Goal: Task Accomplishment & Management: Use online tool/utility

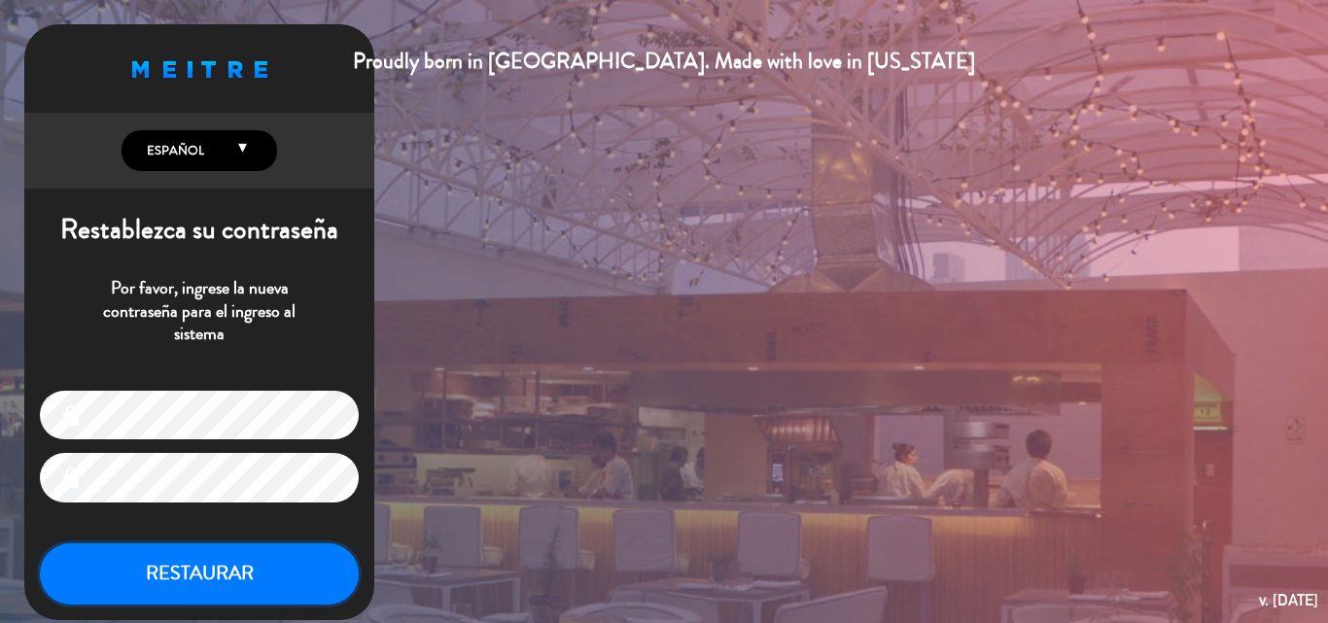
click at [209, 570] on button "RESTAURAR" at bounding box center [199, 574] width 319 height 61
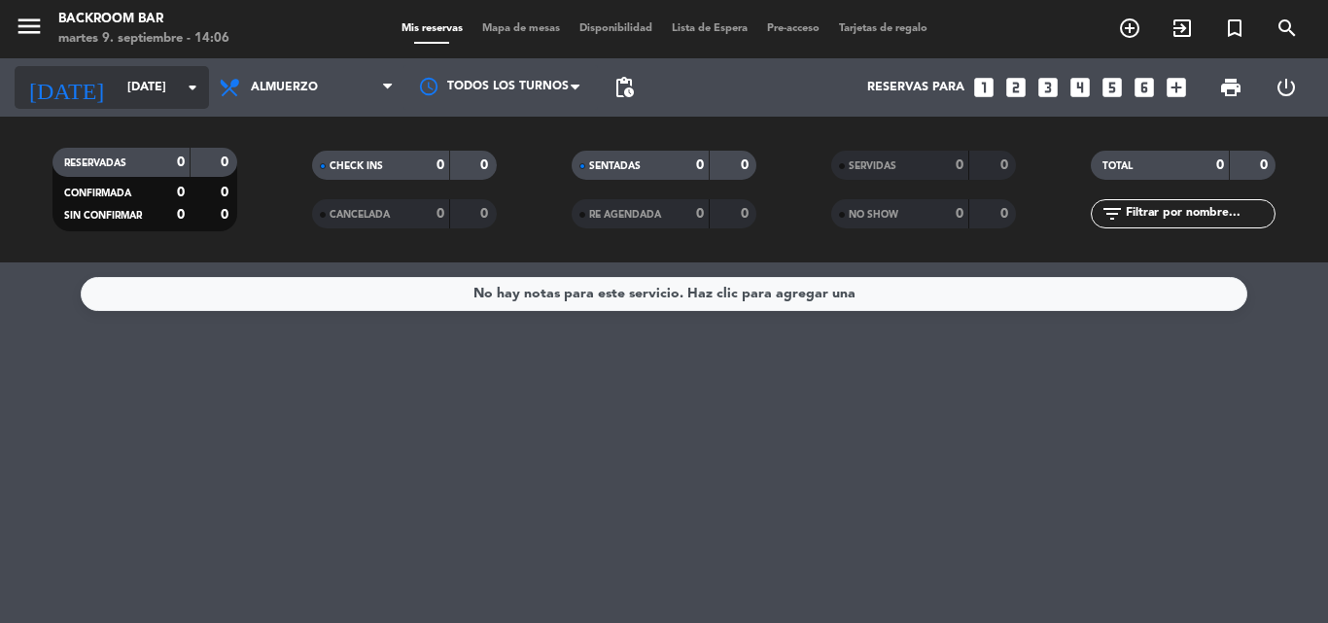
click at [118, 86] on input "[DATE]" at bounding box center [200, 87] width 164 height 33
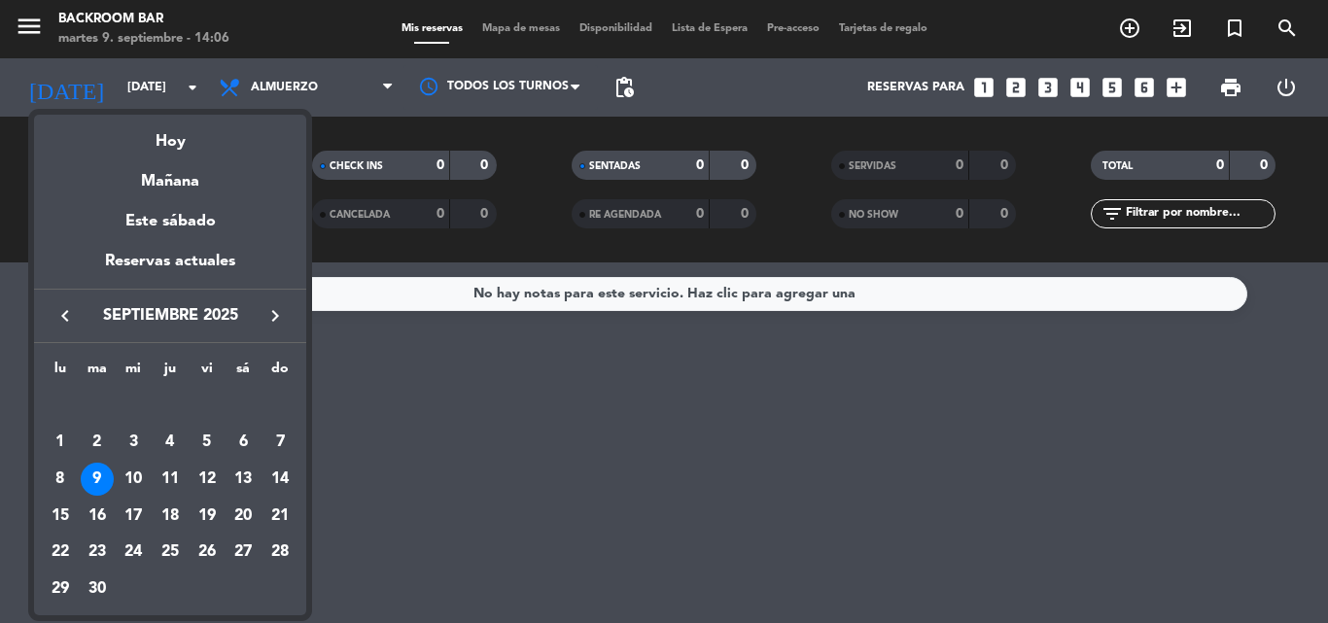
click at [262, 82] on div at bounding box center [664, 311] width 1328 height 623
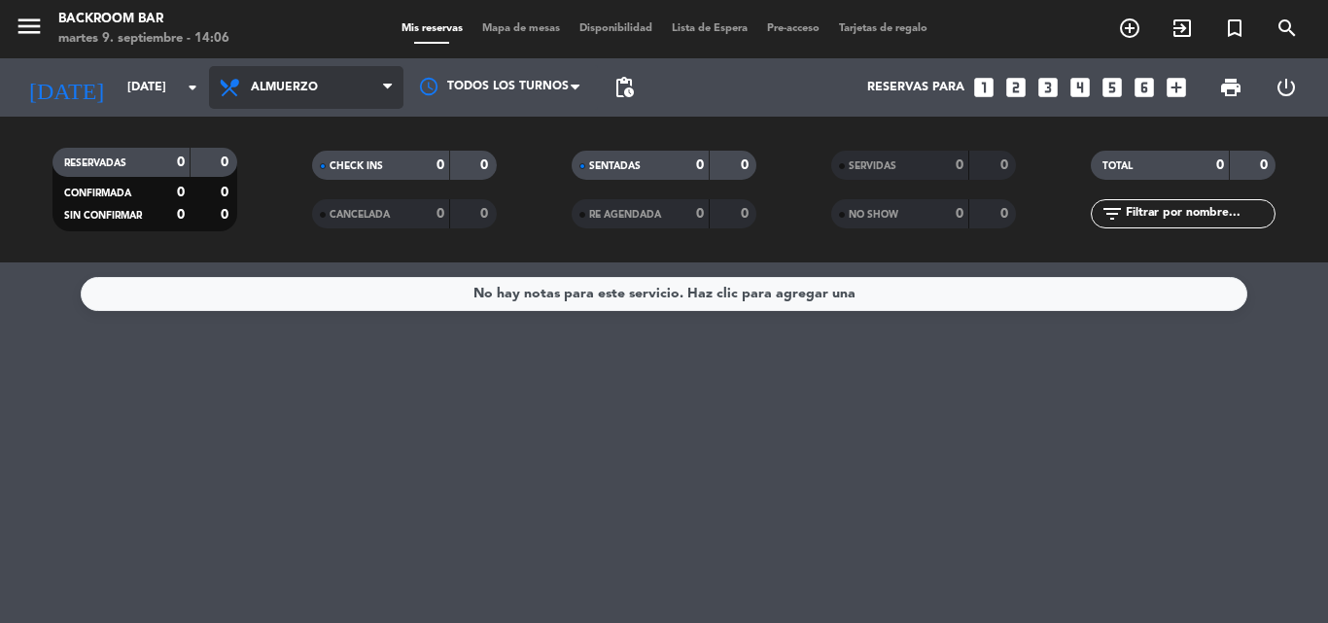
click at [316, 84] on span "Almuerzo" at bounding box center [284, 88] width 67 height 14
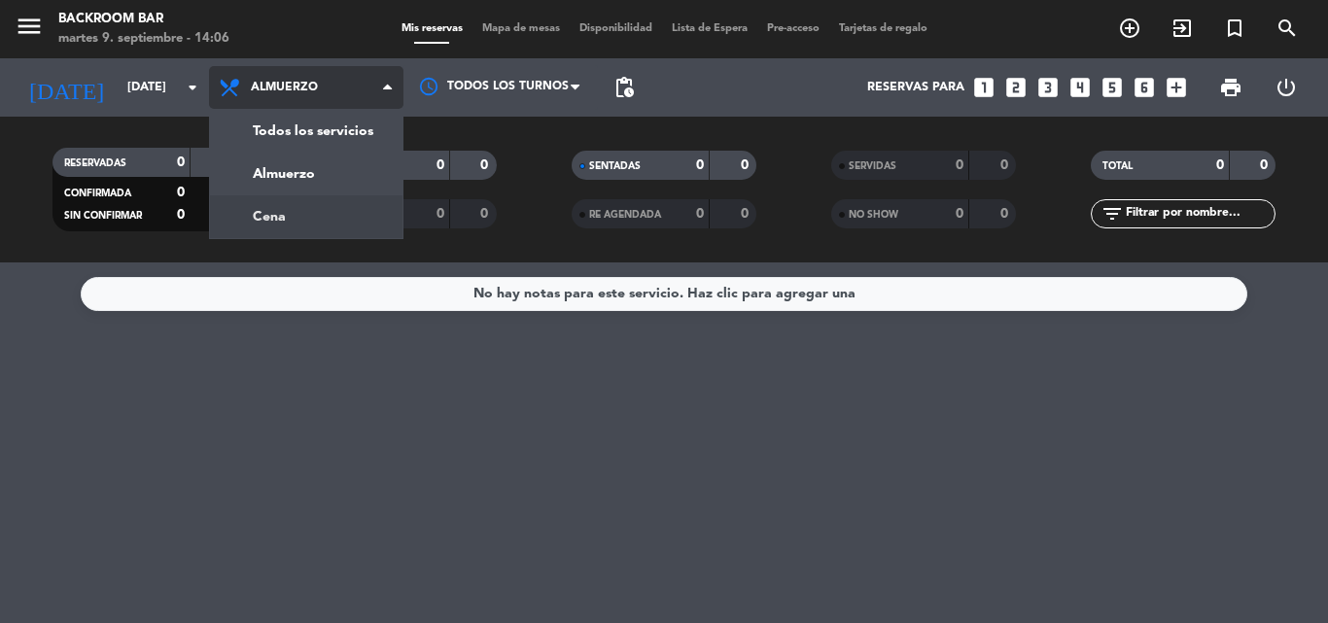
click at [282, 207] on div "menu Backroom Bar [DATE] 9. septiembre - 14:06 Mis reservas Mapa de mesas Dispo…" at bounding box center [664, 131] width 1328 height 263
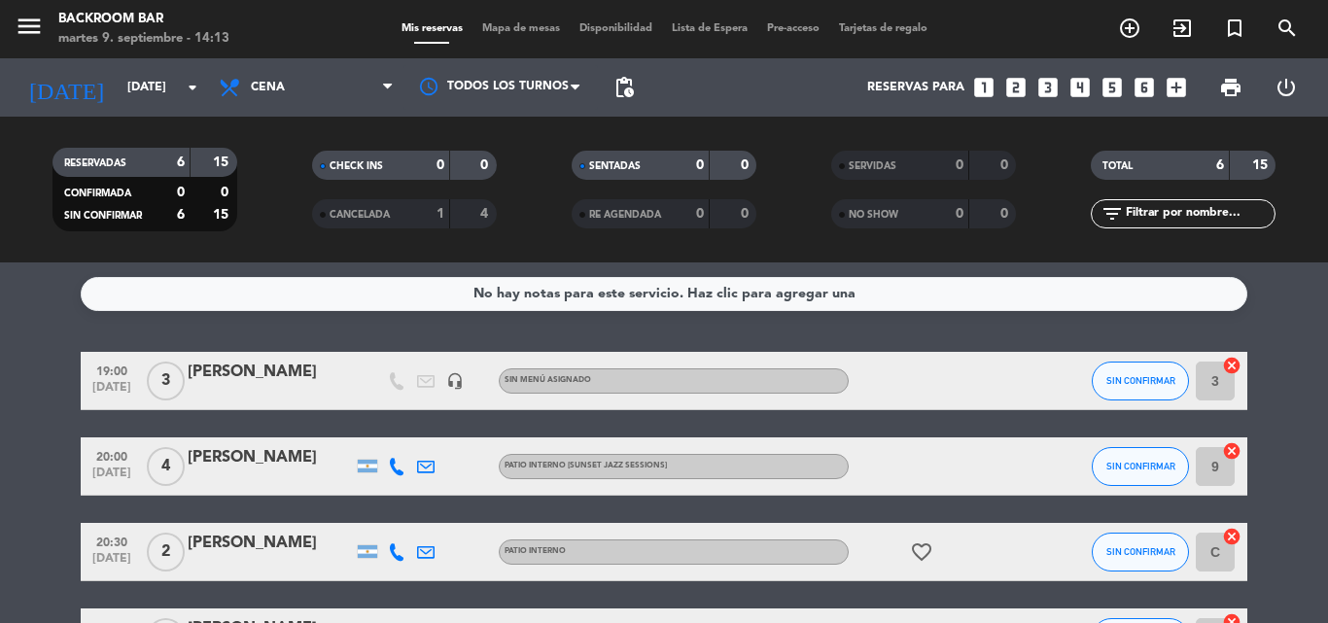
click at [501, 25] on span "Mapa de mesas" at bounding box center [521, 28] width 97 height 11
